Goal: Task Accomplishment & Management: Manage account settings

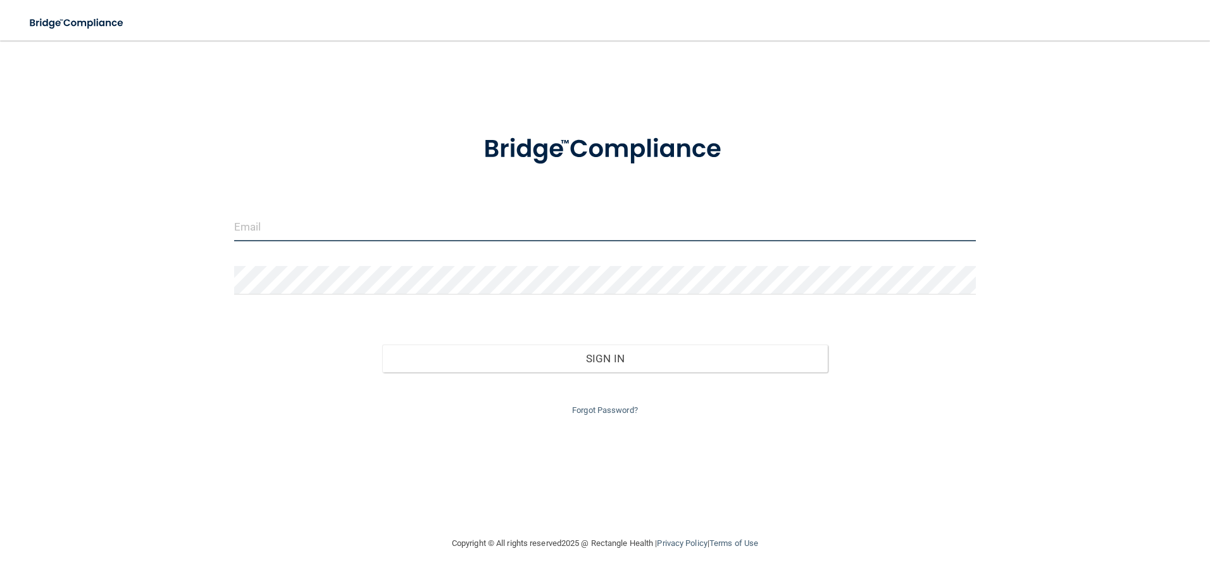
click at [496, 232] on input "email" at bounding box center [605, 227] width 742 height 28
type input "[EMAIL_ADDRESS][DOMAIN_NAME]"
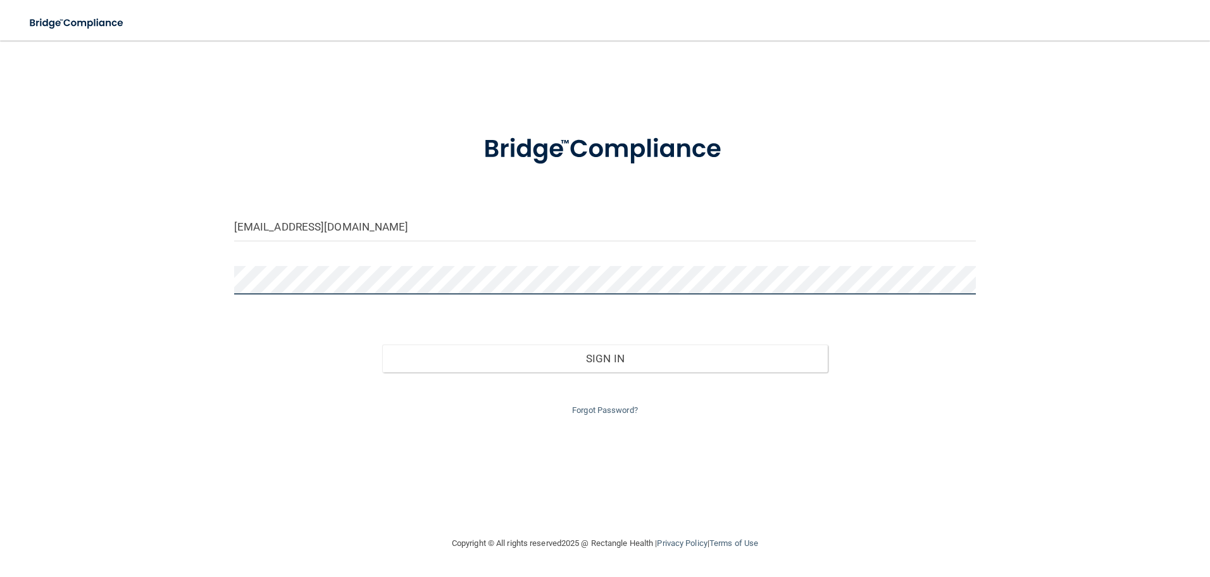
click at [382, 344] on button "Sign In" at bounding box center [605, 358] width 446 height 28
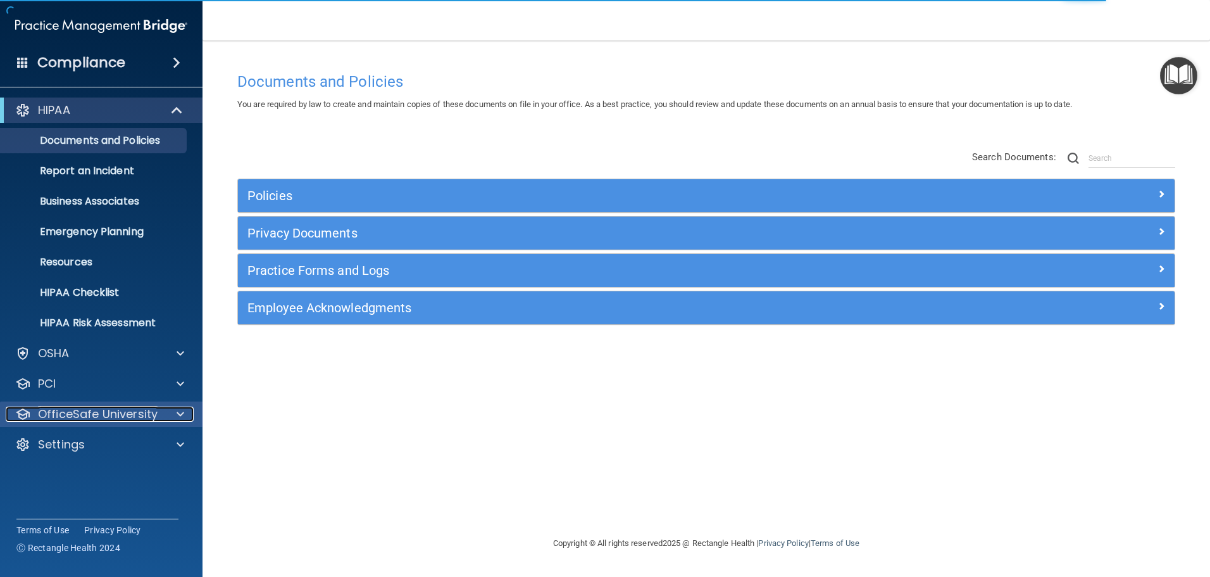
click at [180, 414] on span at bounding box center [181, 413] width 8 height 15
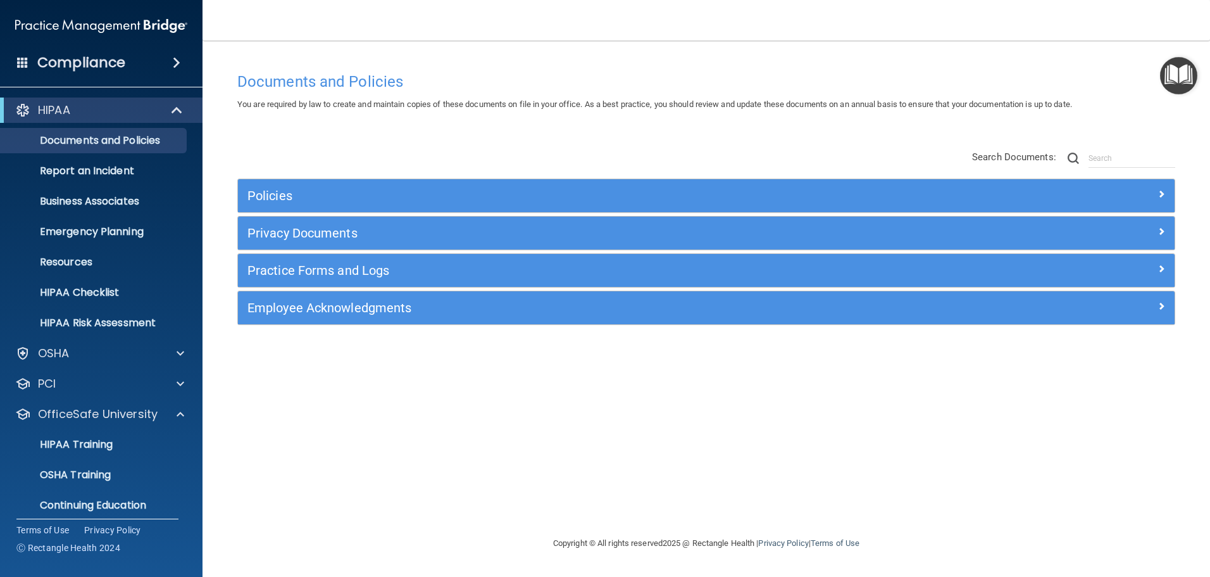
click at [499, 426] on div "Documents and Policies You are required by law to create and maintain copies of…" at bounding box center [706, 301] width 957 height 470
click at [180, 351] on span at bounding box center [181, 353] width 8 height 15
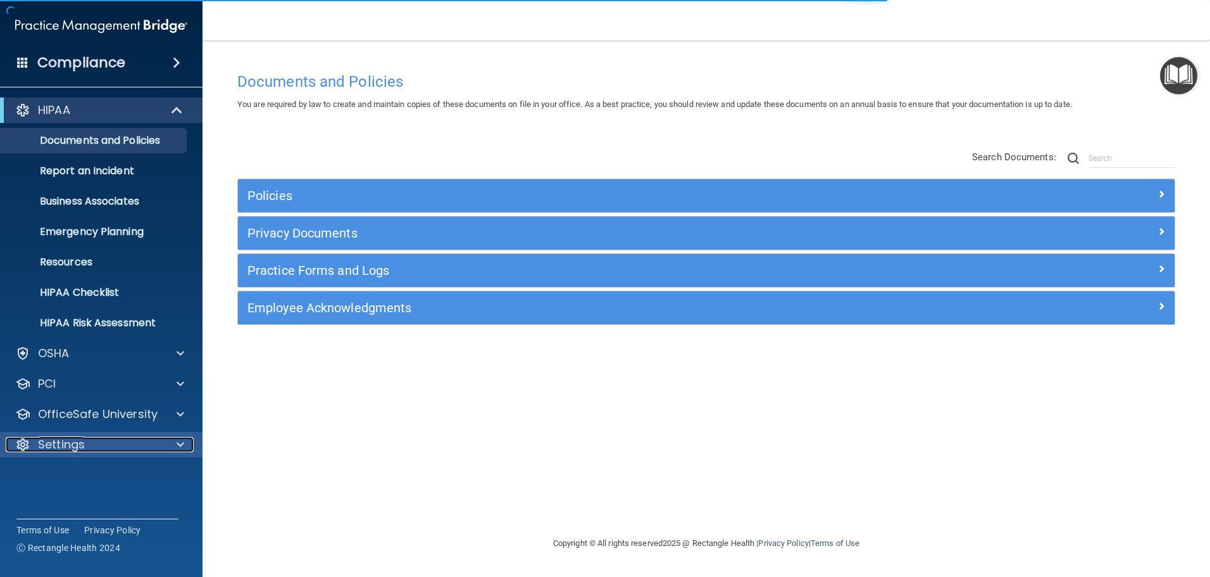
click at [175, 443] on div at bounding box center [179, 444] width 32 height 15
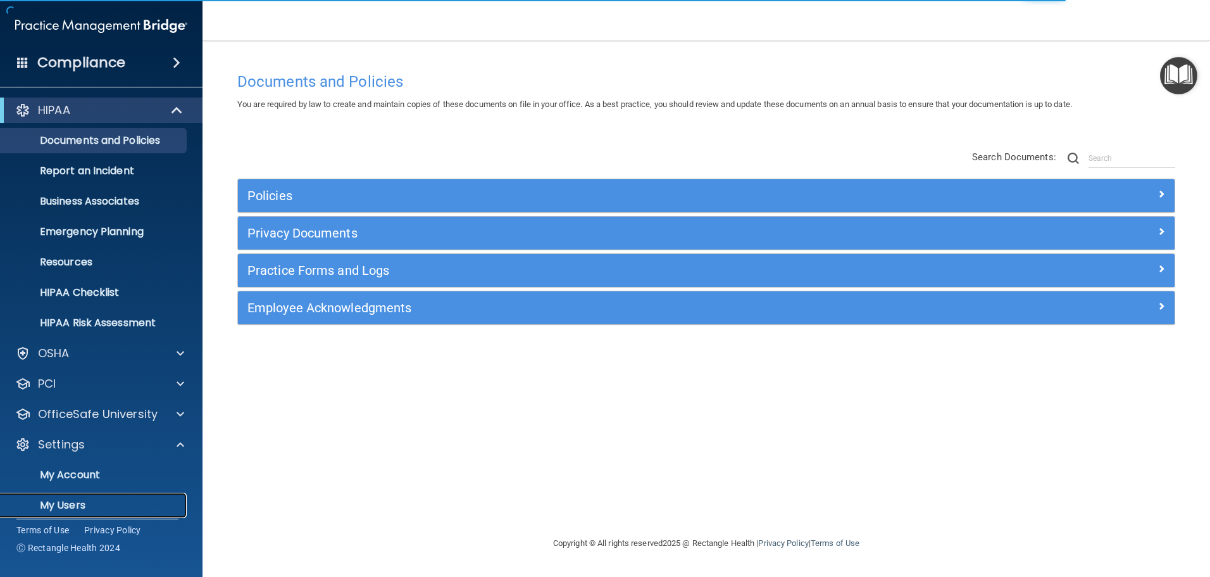
click at [95, 501] on p "My Users" at bounding box center [94, 505] width 173 height 13
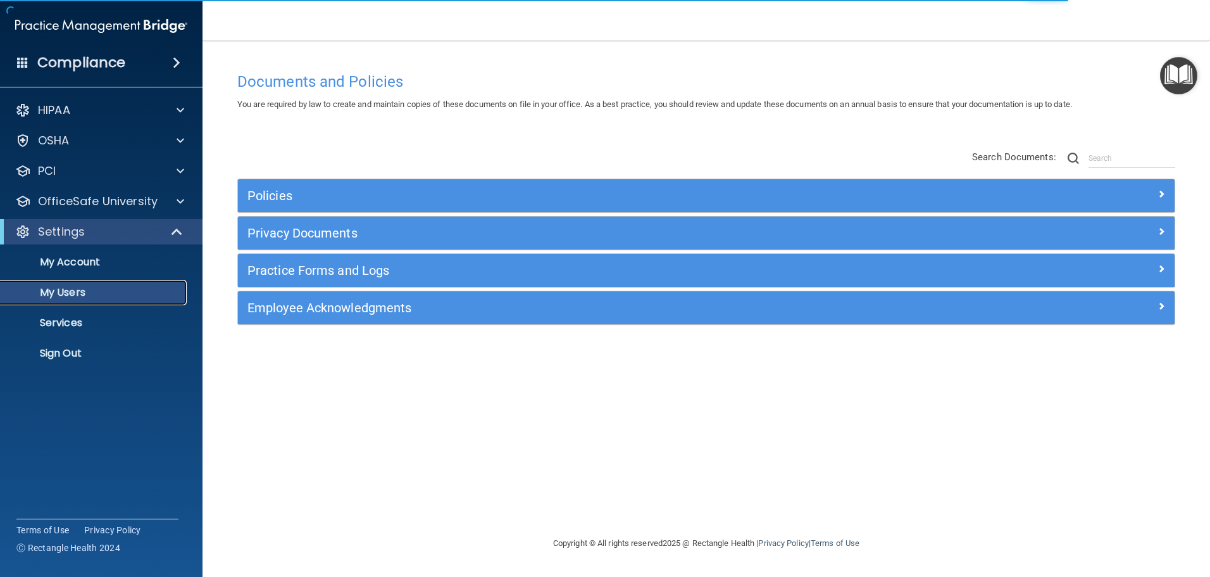
select select "20"
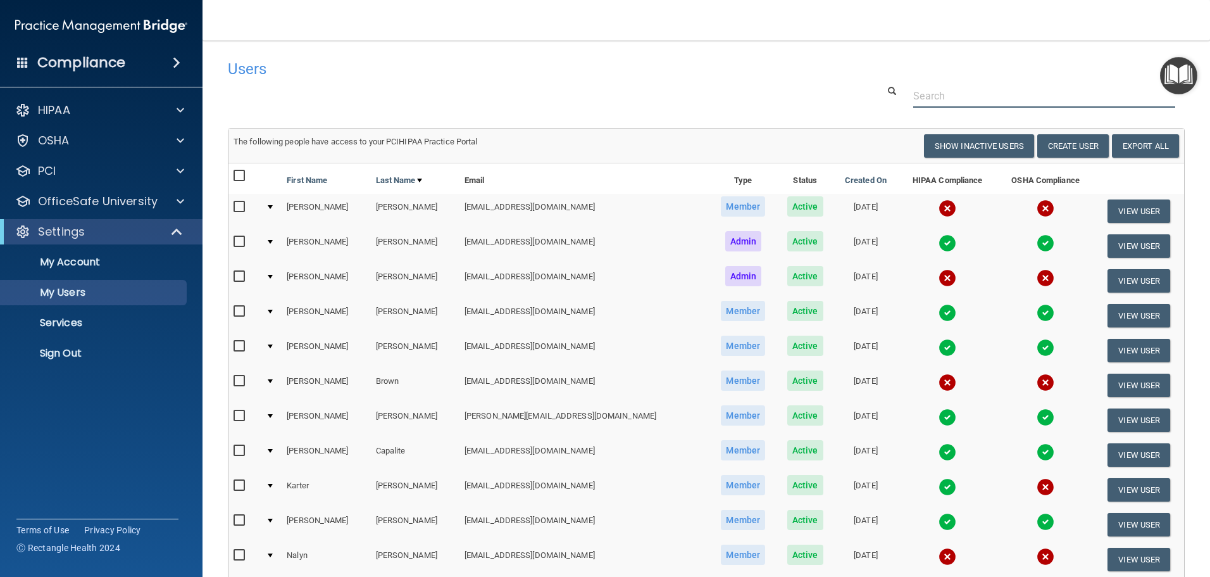
click at [945, 93] on input "text" at bounding box center [1044, 95] width 262 height 23
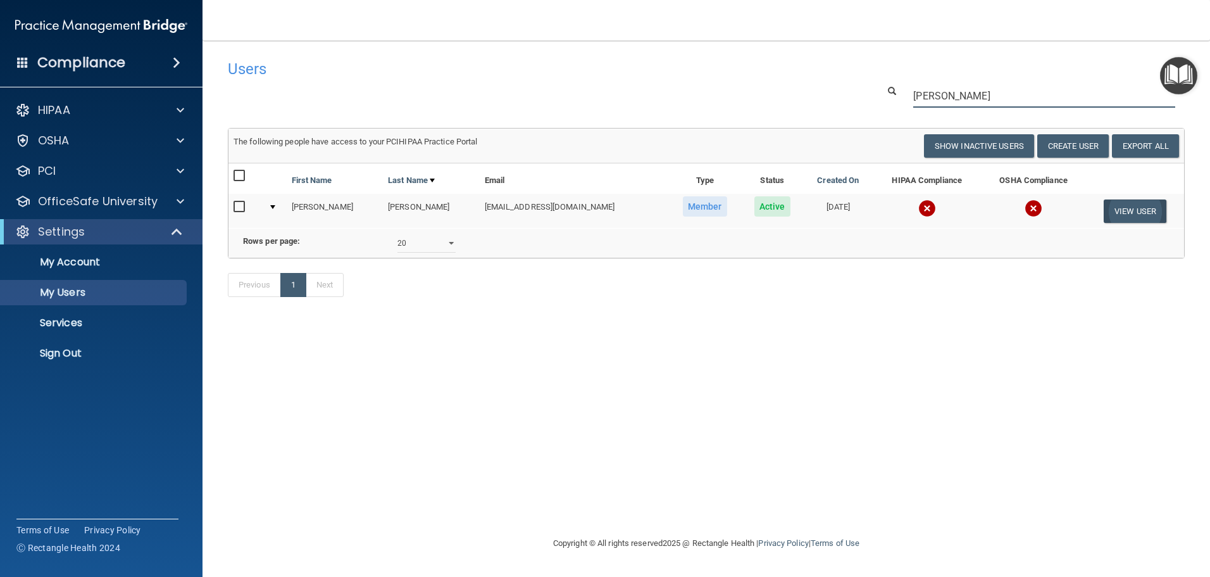
type input "[PERSON_NAME]"
click at [1132, 208] on button "View User" at bounding box center [1135, 210] width 63 height 23
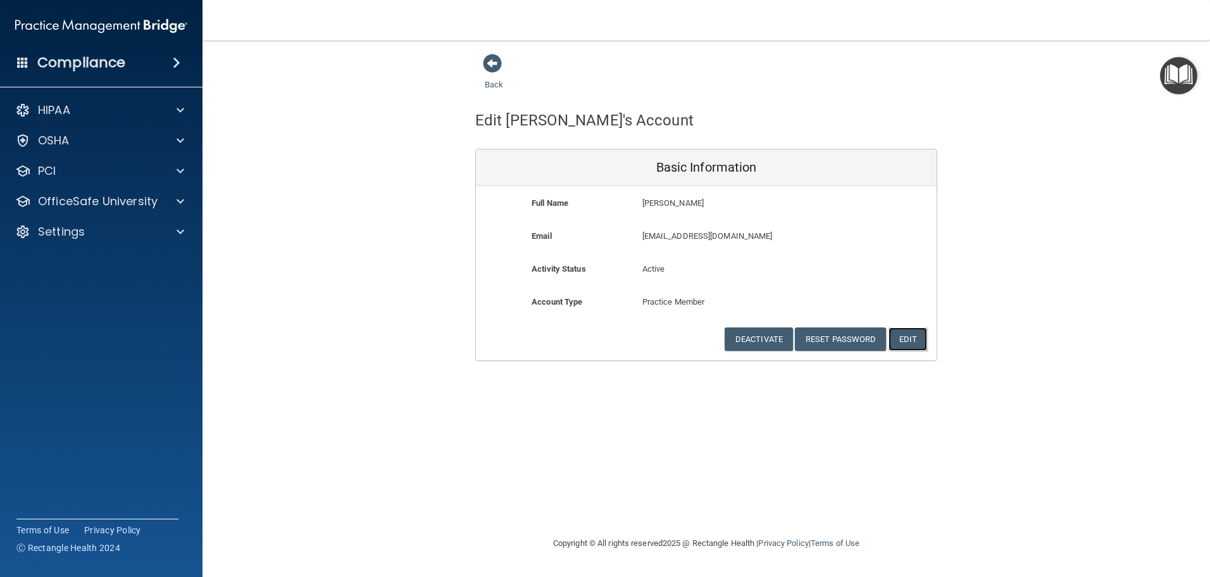
click at [917, 346] on button "Edit" at bounding box center [908, 338] width 39 height 23
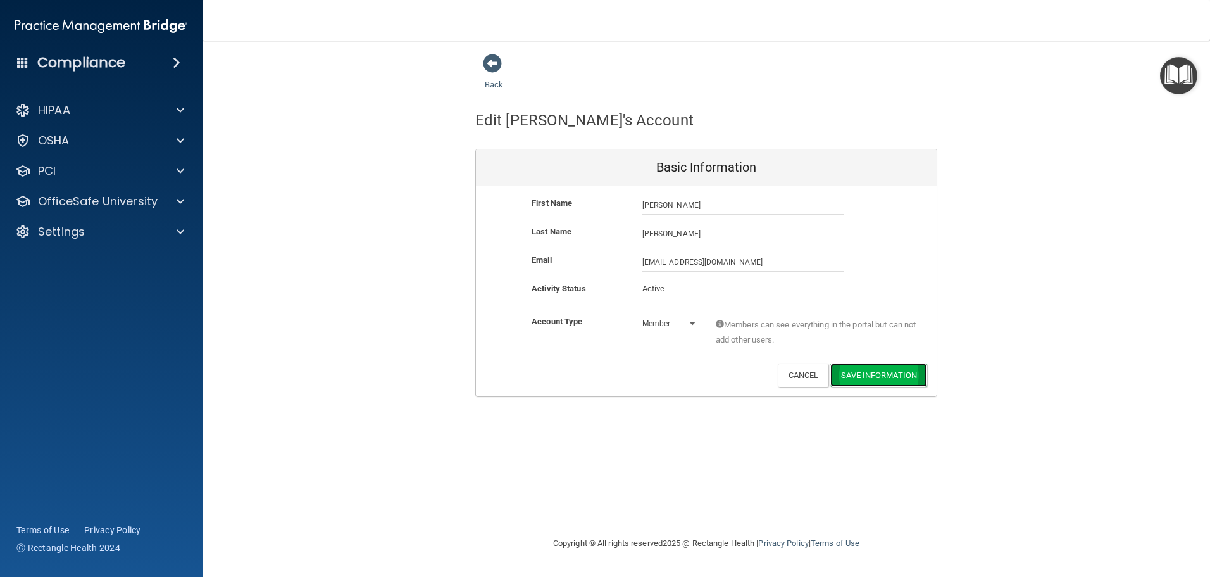
click at [839, 378] on button "Save Information" at bounding box center [878, 374] width 97 height 23
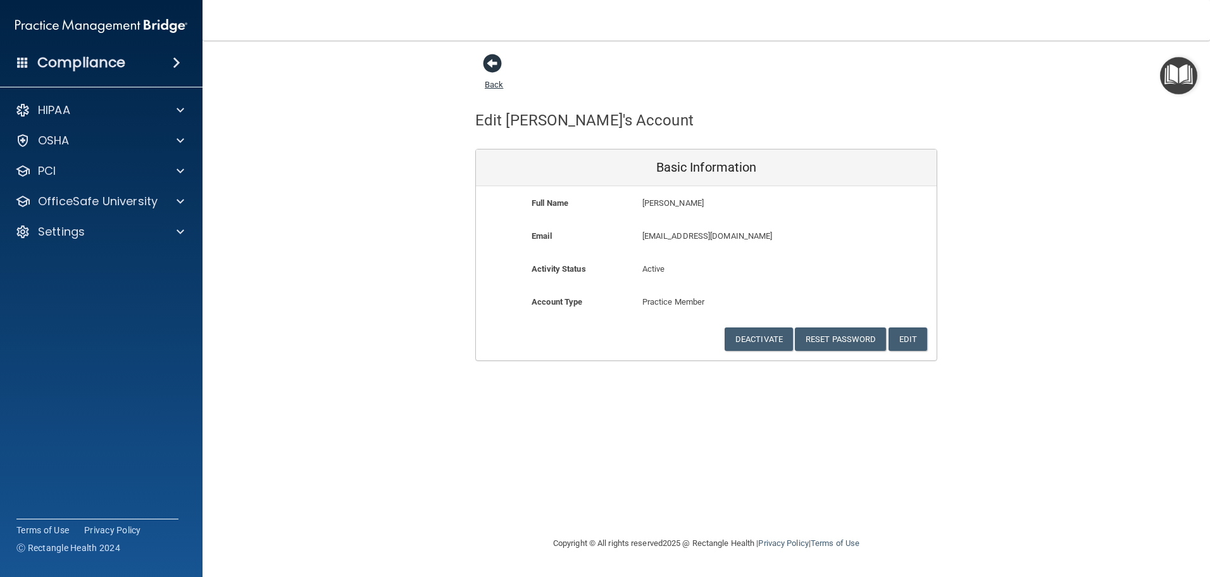
click at [485, 64] on span at bounding box center [492, 63] width 19 height 19
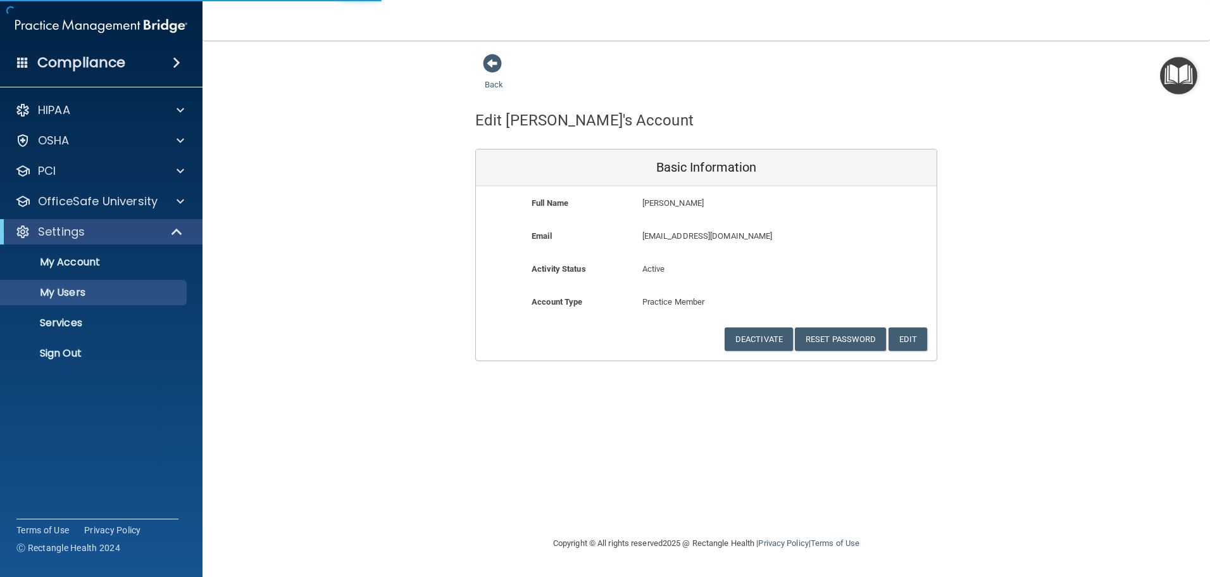
select select "20"
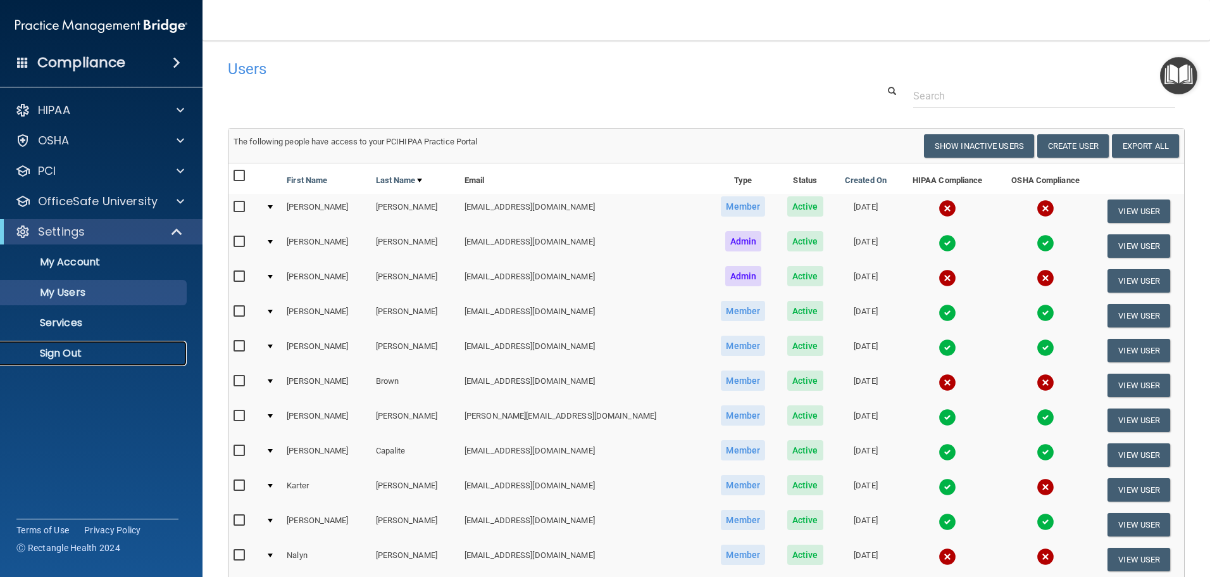
click at [56, 349] on p "Sign Out" at bounding box center [94, 353] width 173 height 13
